Goal: Navigation & Orientation: Find specific page/section

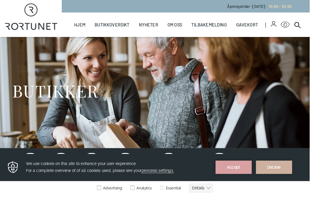
click at [0, 0] on link "Butikker" at bounding box center [0, 0] width 0 height 0
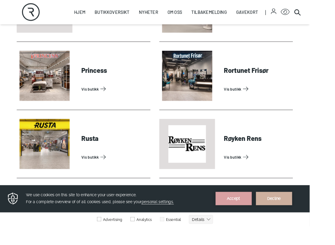
scroll to position [1403, 0]
click at [252, 165] on link "Vis butikk" at bounding box center [278, 170] width 72 height 10
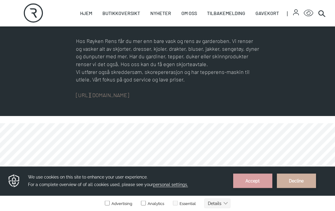
scroll to position [256, 0]
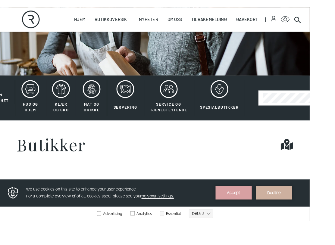
scroll to position [98, 0]
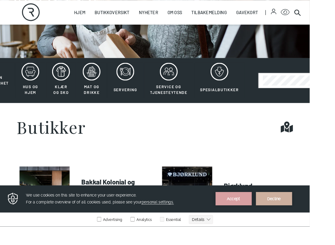
click at [238, 98] on span "Spesialbutikker" at bounding box center [237, 96] width 42 height 5
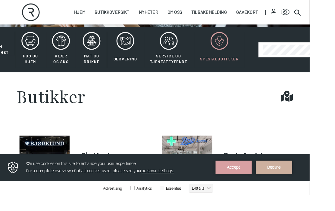
scroll to position [130, 0]
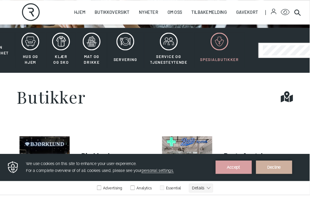
click at [184, 61] on span "Service og tjenesteytende" at bounding box center [182, 63] width 40 height 11
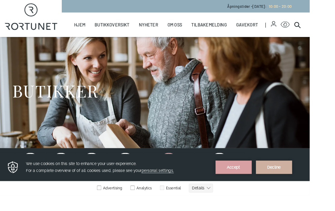
click at [134, 180] on icon at bounding box center [135, 175] width 19 height 19
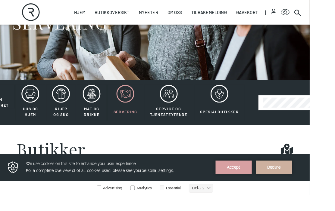
scroll to position [73, 0]
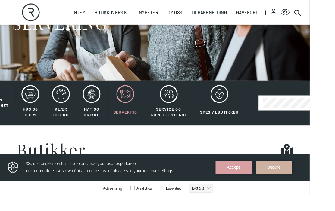
click at [101, 111] on icon at bounding box center [98, 101] width 19 height 19
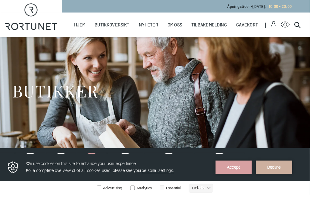
click at [61, 179] on icon at bounding box center [65, 175] width 19 height 19
click at [30, 180] on icon at bounding box center [31, 180] width 2 height 0
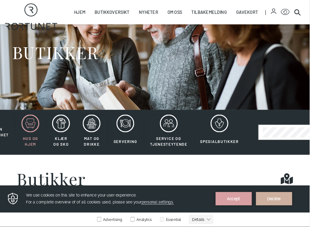
scroll to position [43, 0]
